Goal: Information Seeking & Learning: Learn about a topic

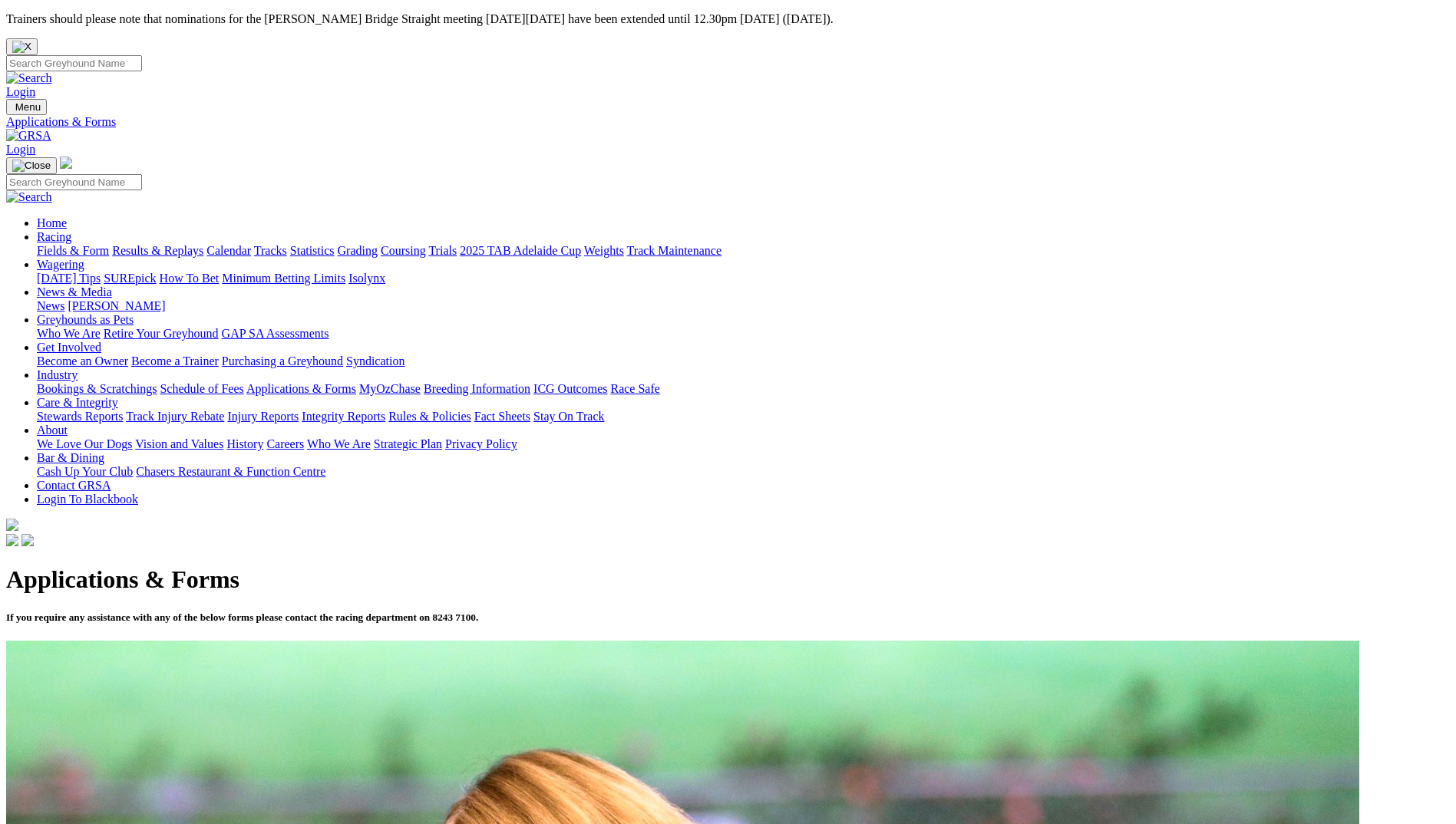
click at [71, 230] on link "Racing" at bounding box center [54, 236] width 34 height 13
click at [109, 244] on link "Fields & Form" at bounding box center [73, 250] width 72 height 13
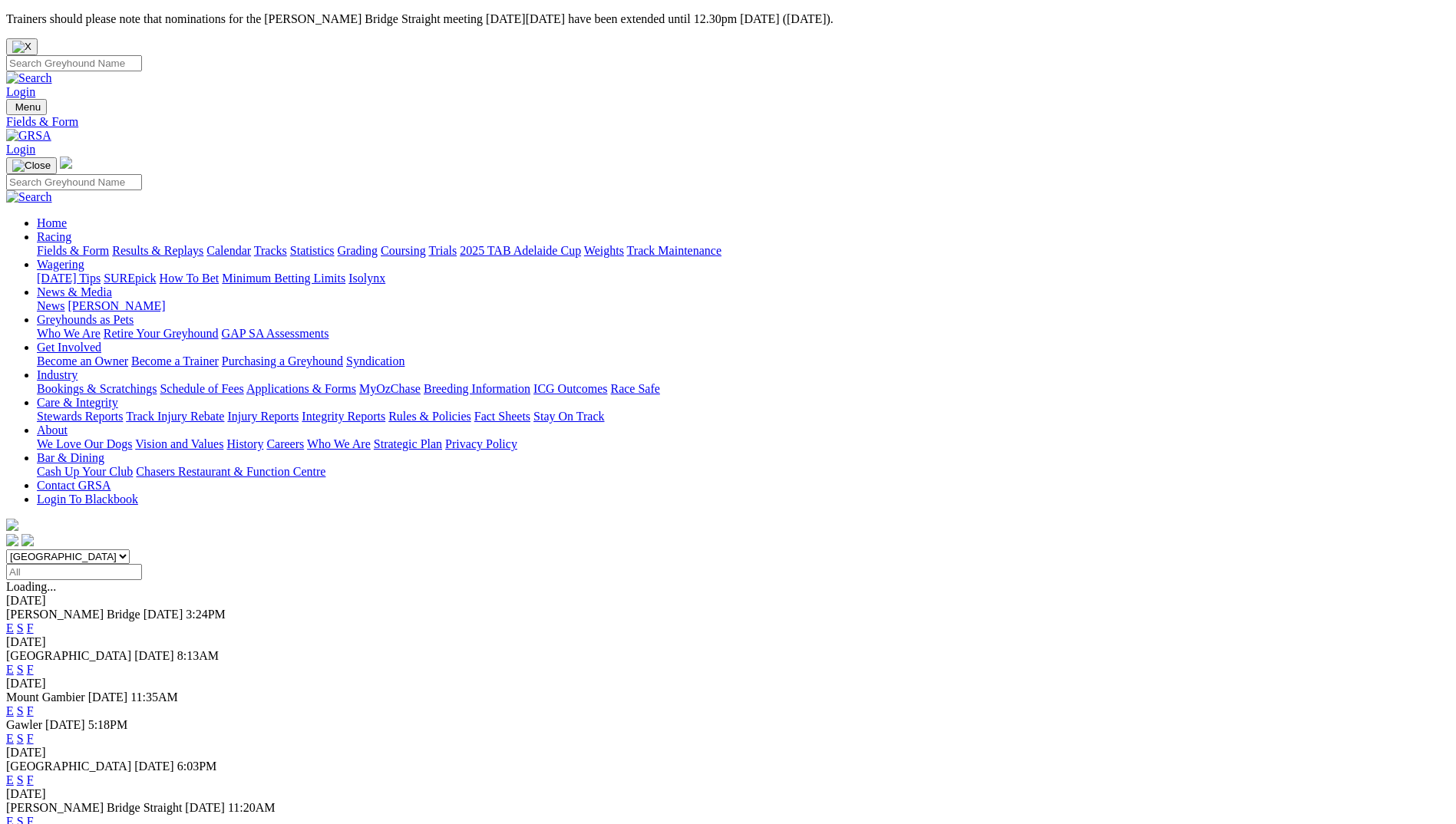
click at [34, 773] on link "F" at bounding box center [30, 779] width 7 height 13
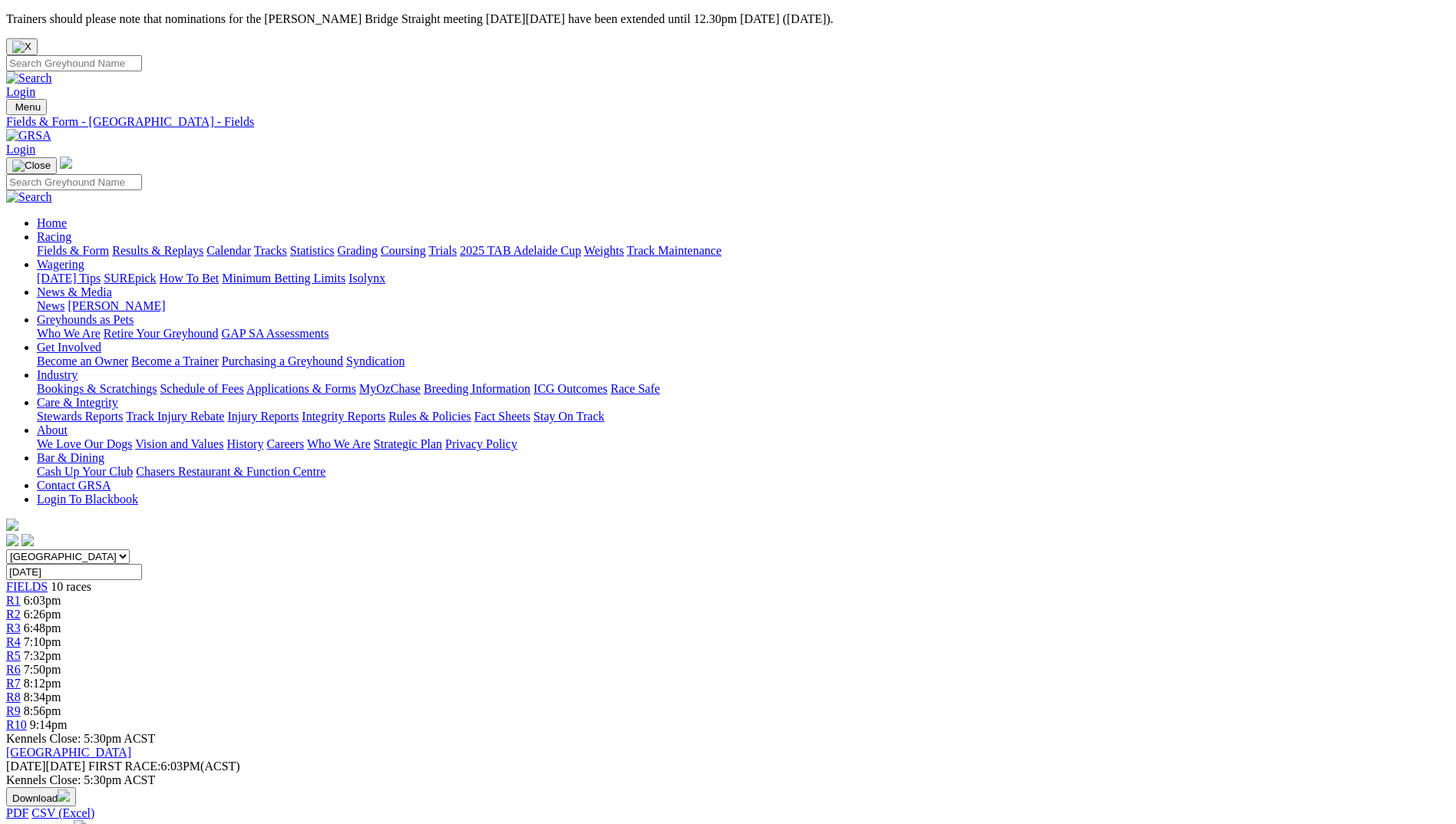
click at [52, 129] on img at bounding box center [28, 136] width 45 height 14
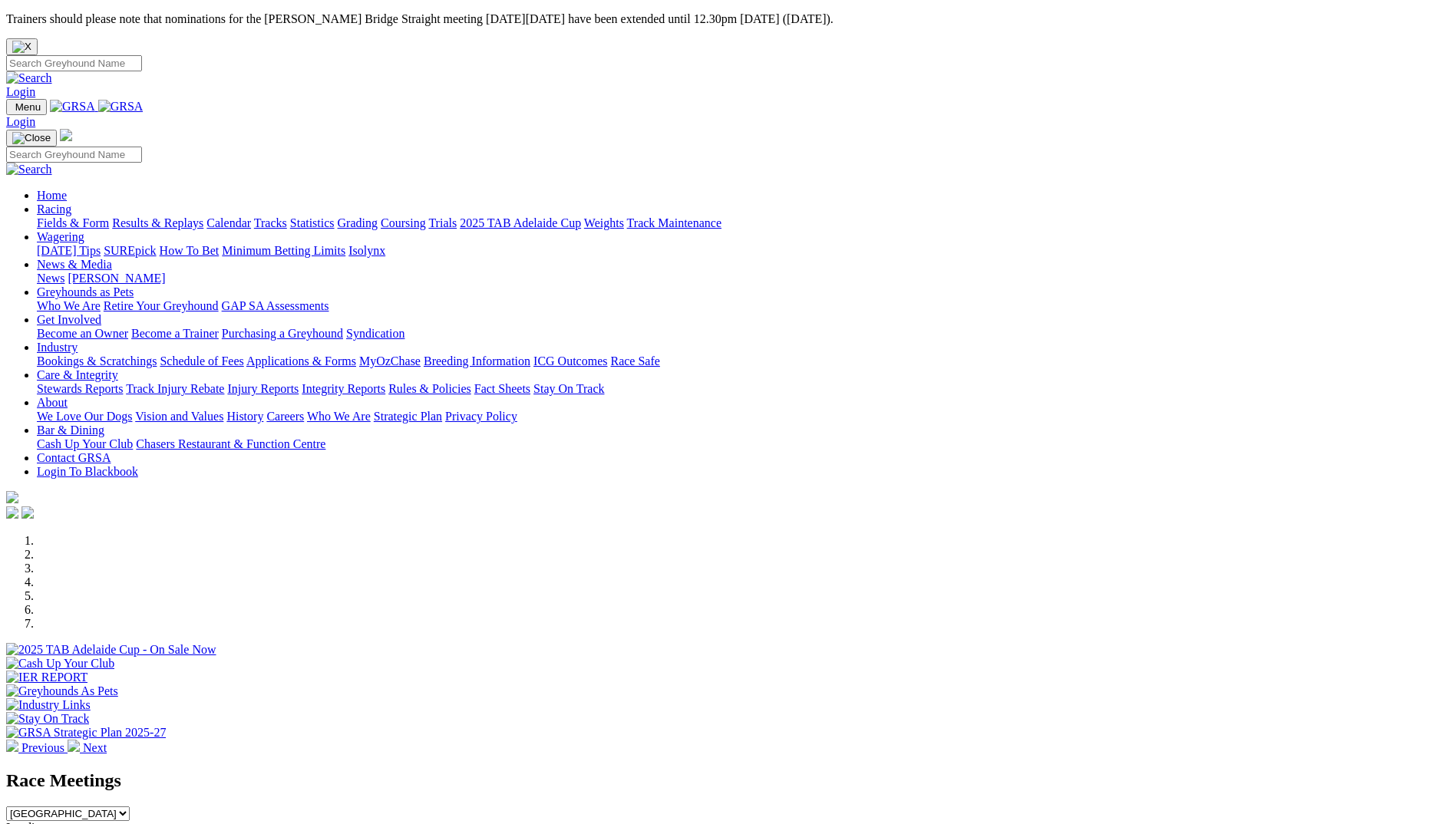
scroll to position [1304, 0]
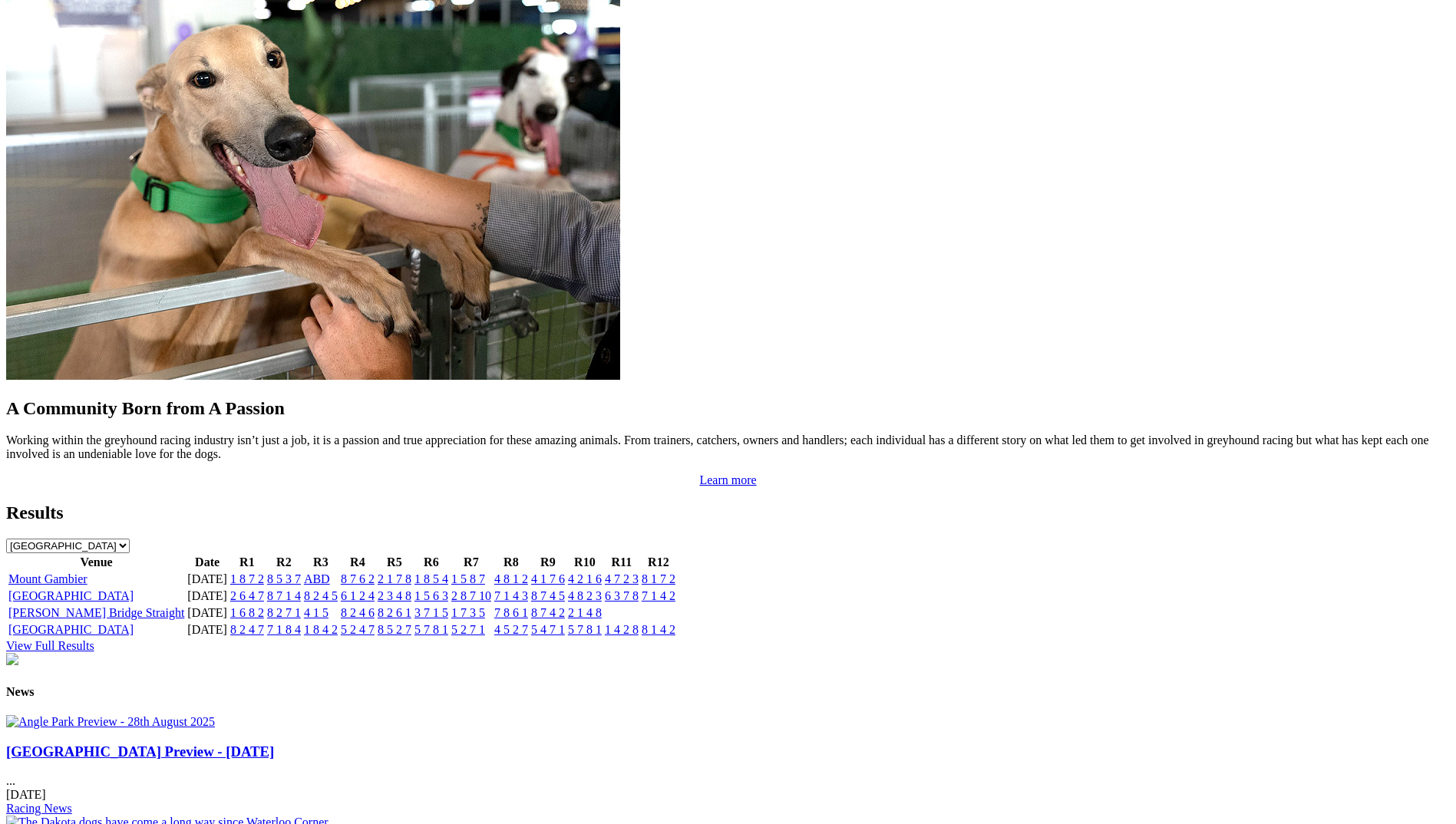
click at [134, 590] on link "[GEOGRAPHIC_DATA]" at bounding box center [71, 596] width 125 height 13
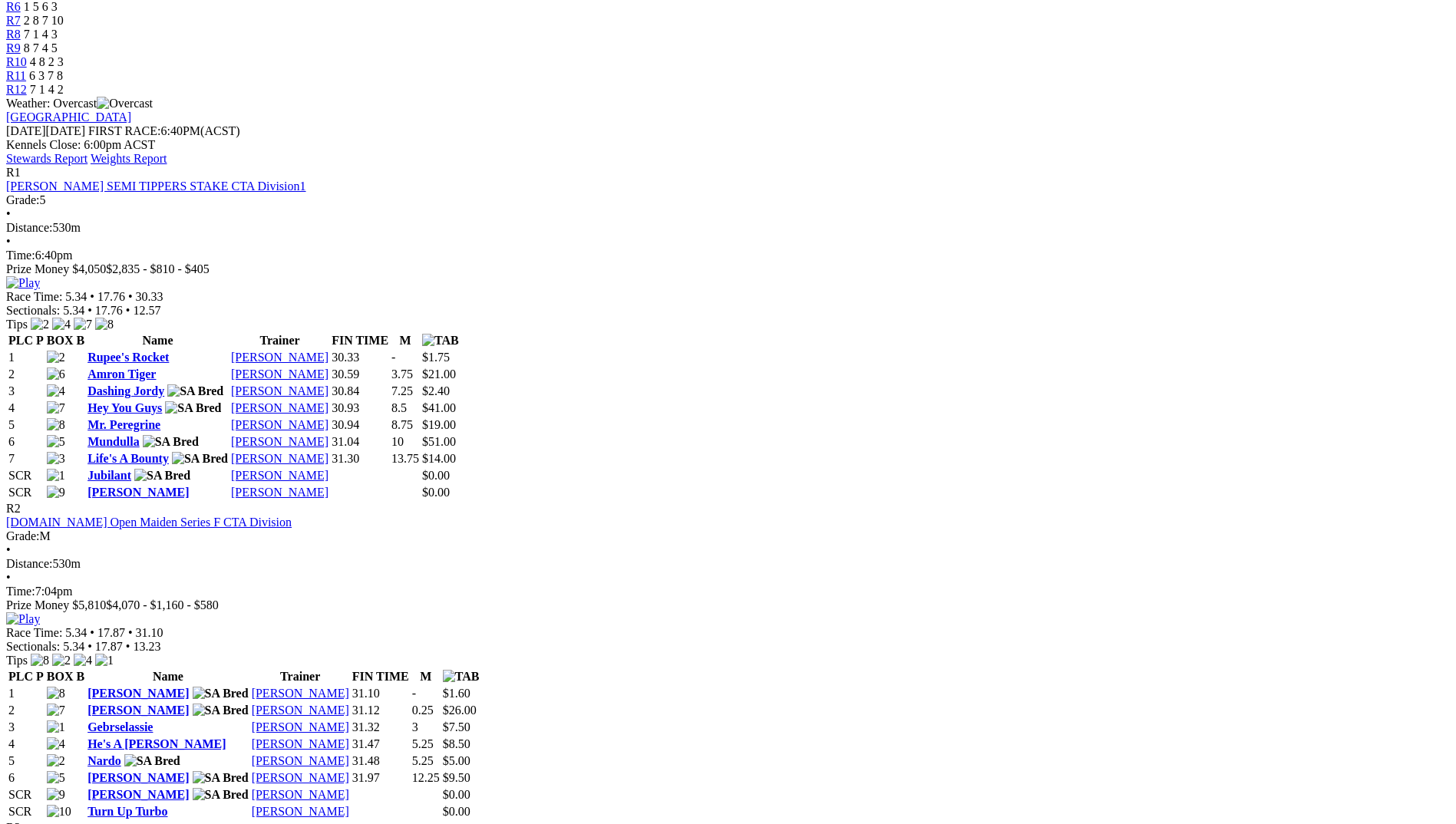
scroll to position [690, 0]
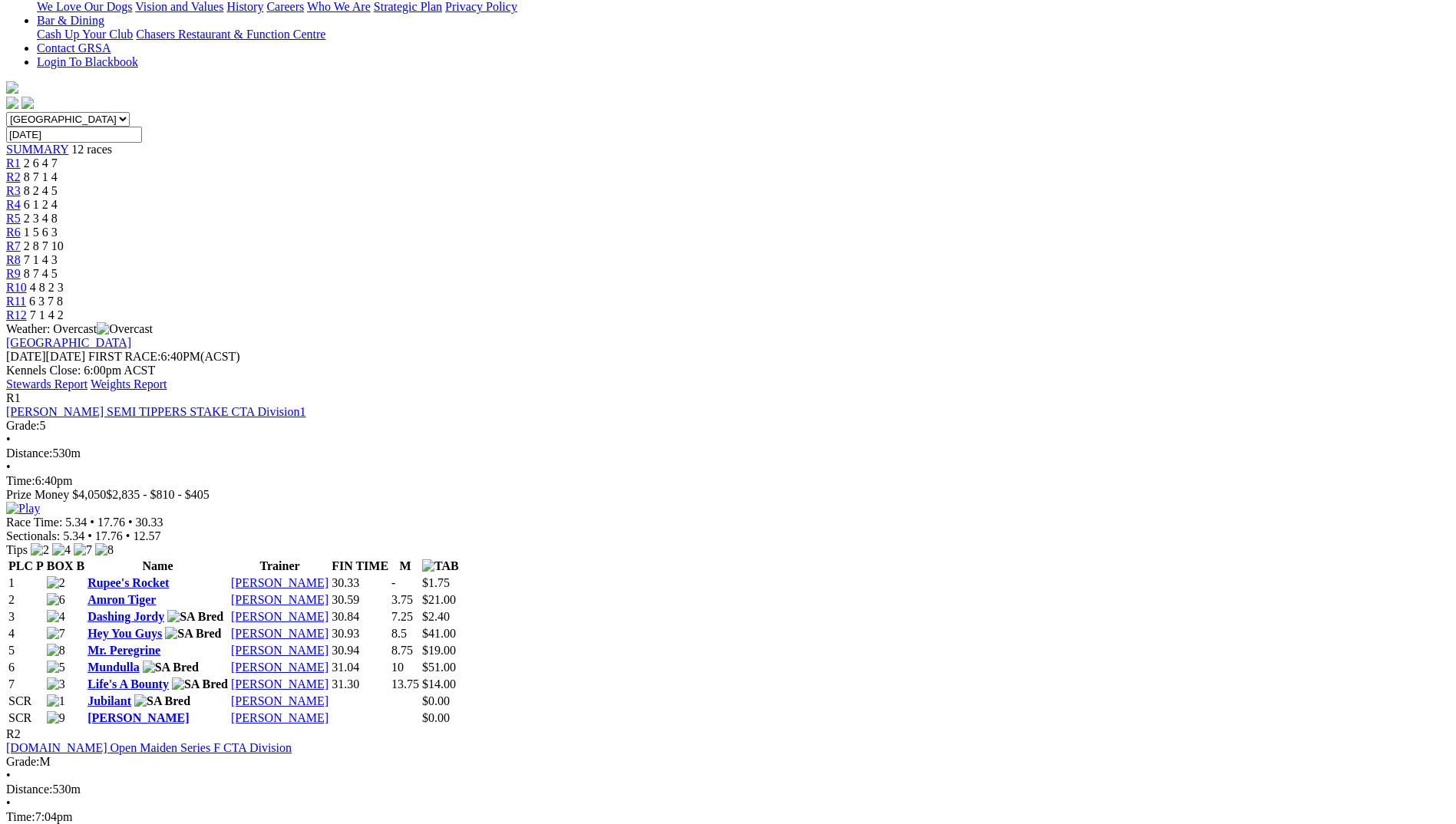
scroll to position [384, 0]
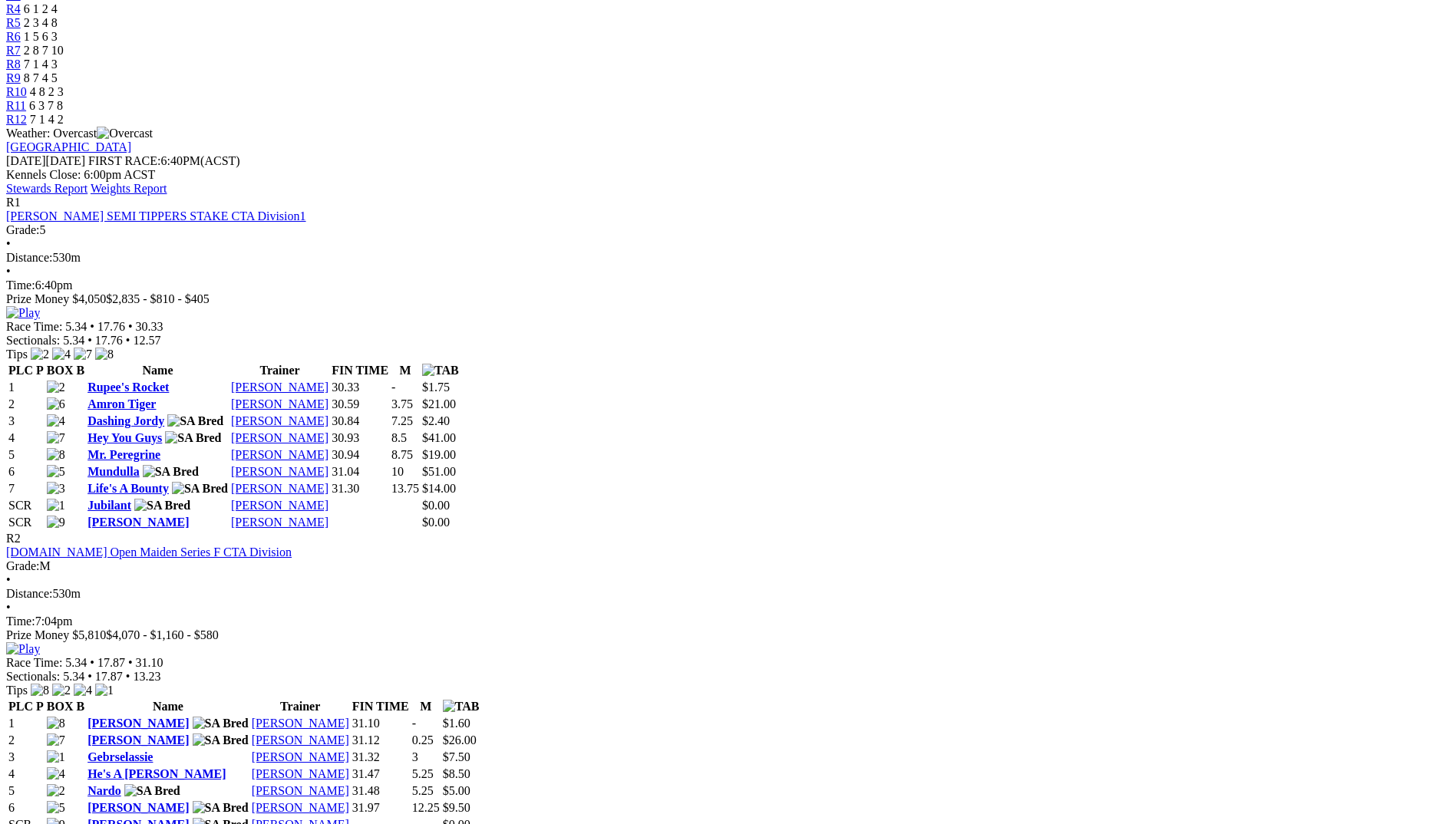
scroll to position [845, 0]
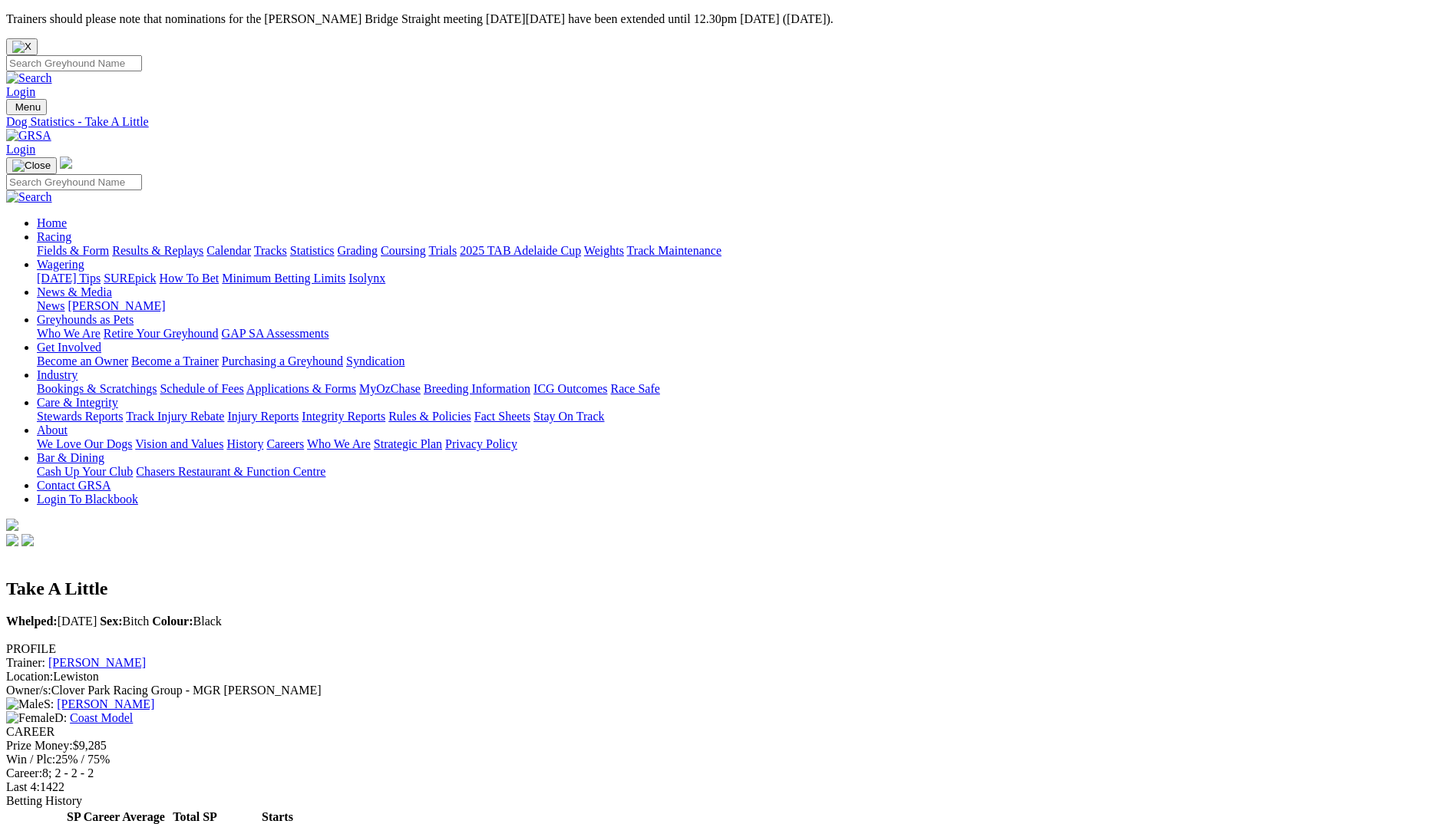
click at [52, 129] on img at bounding box center [28, 136] width 45 height 14
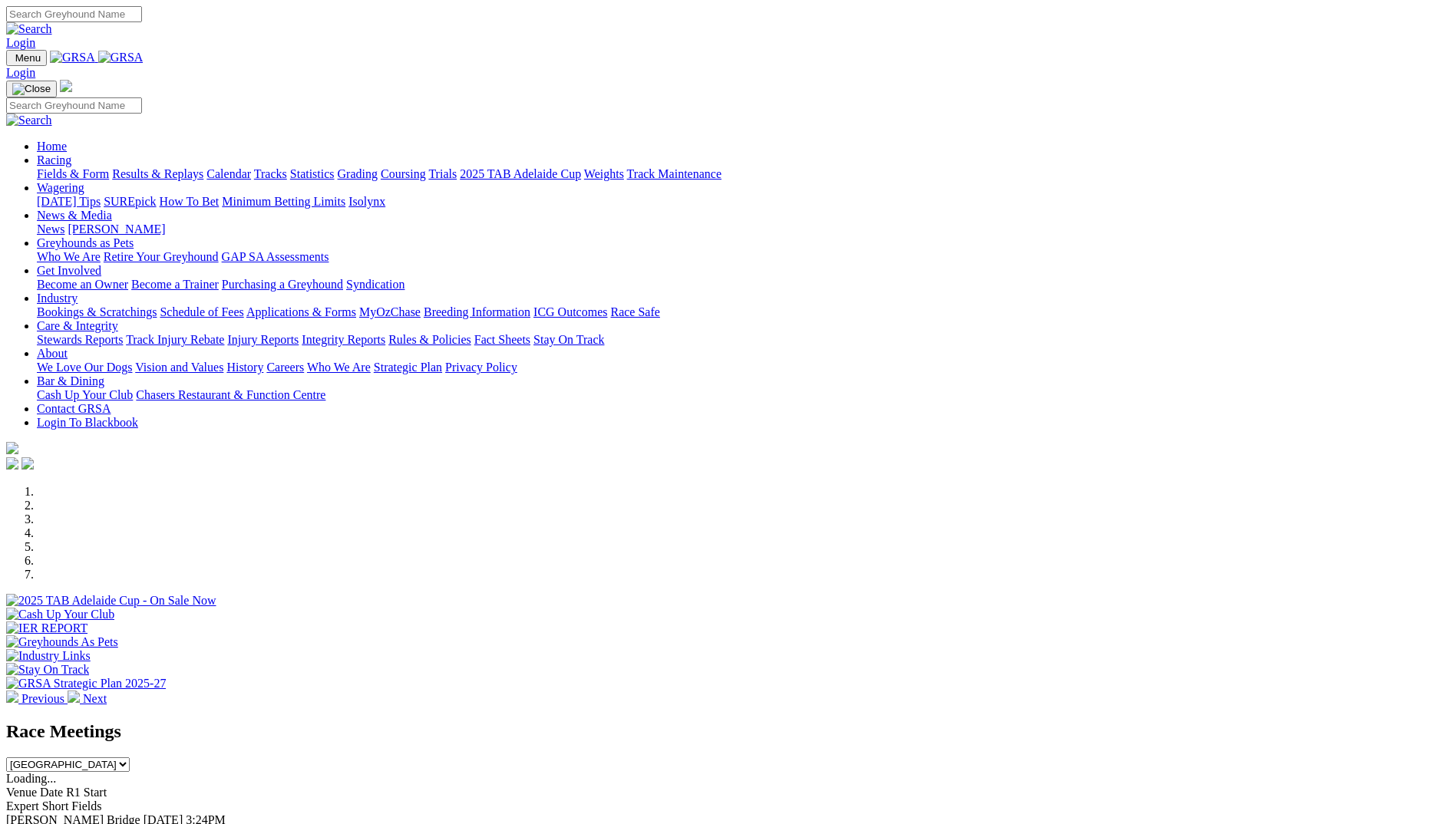
click at [118, 319] on link "Care & Integrity" at bounding box center [77, 325] width 81 height 13
click at [77, 292] on link "Industry" at bounding box center [58, 298] width 41 height 13
click at [356, 306] on link "Applications & Forms" at bounding box center [301, 311] width 109 height 13
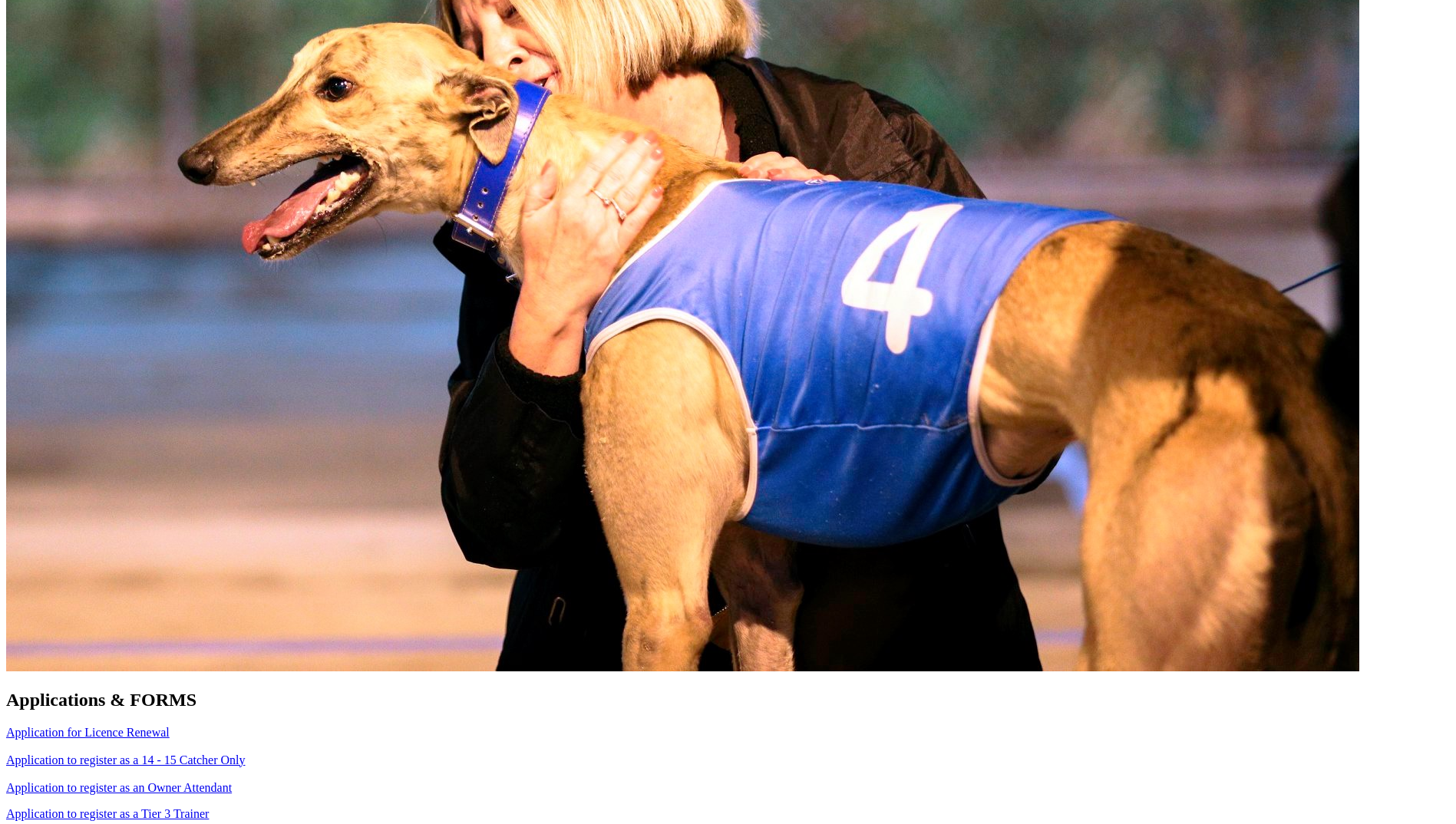
scroll to position [921, 0]
